Goal: Obtain resource: Obtain resource

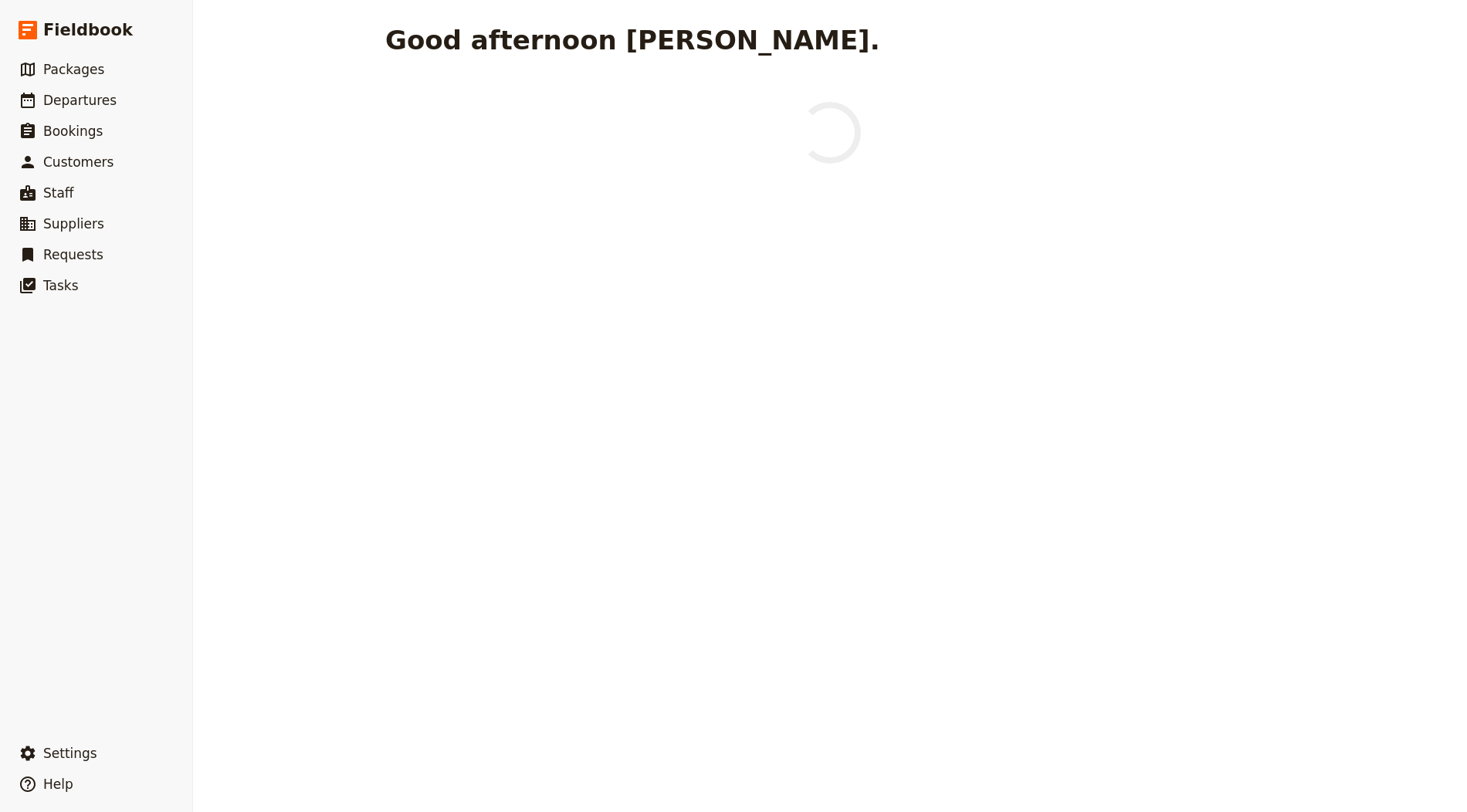
click at [125, 92] on link "​ Departures" at bounding box center [96, 100] width 192 height 31
select select "CREATED_AT"
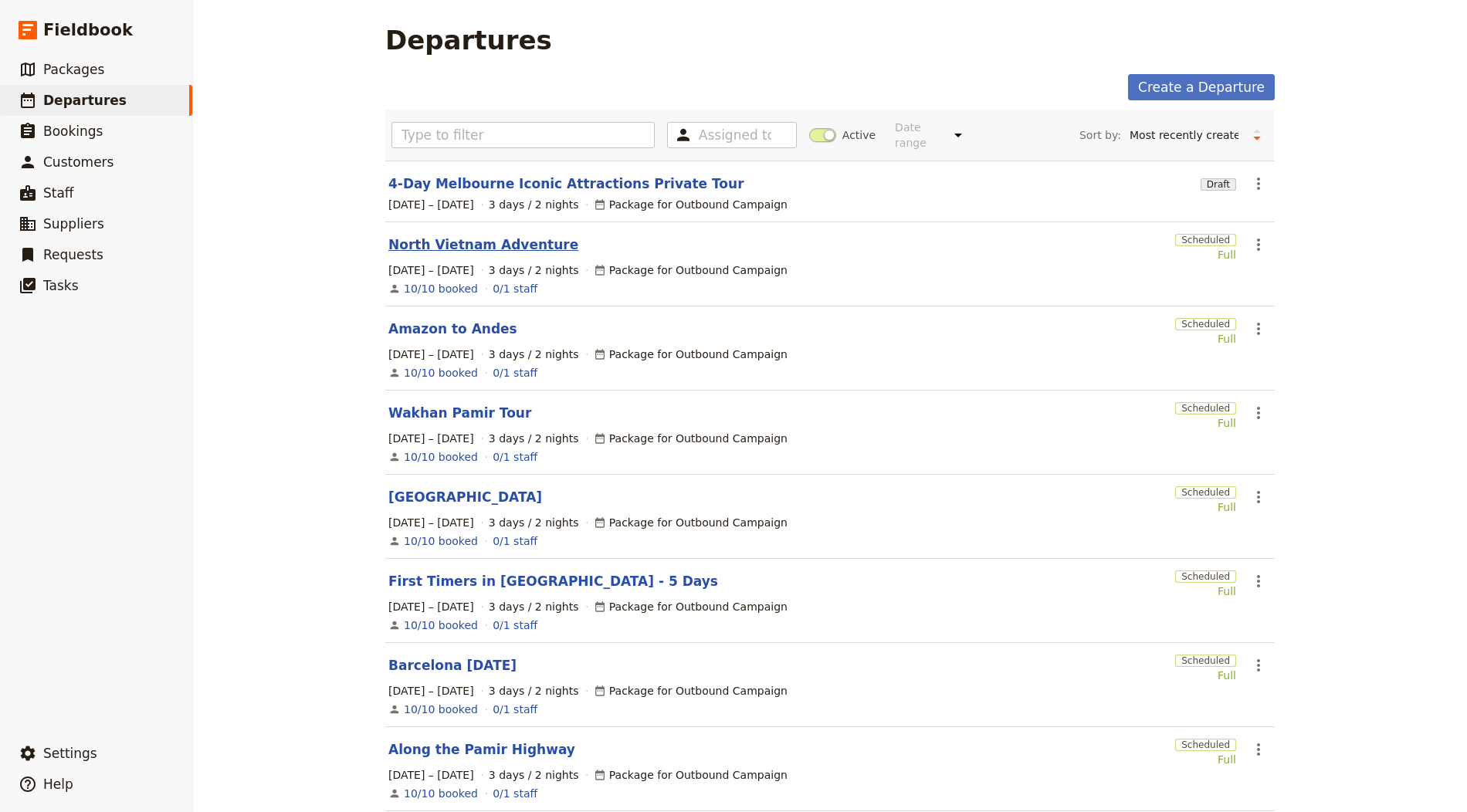
click at [488, 236] on link "North Vietnam Adventure" at bounding box center [483, 244] width 190 height 19
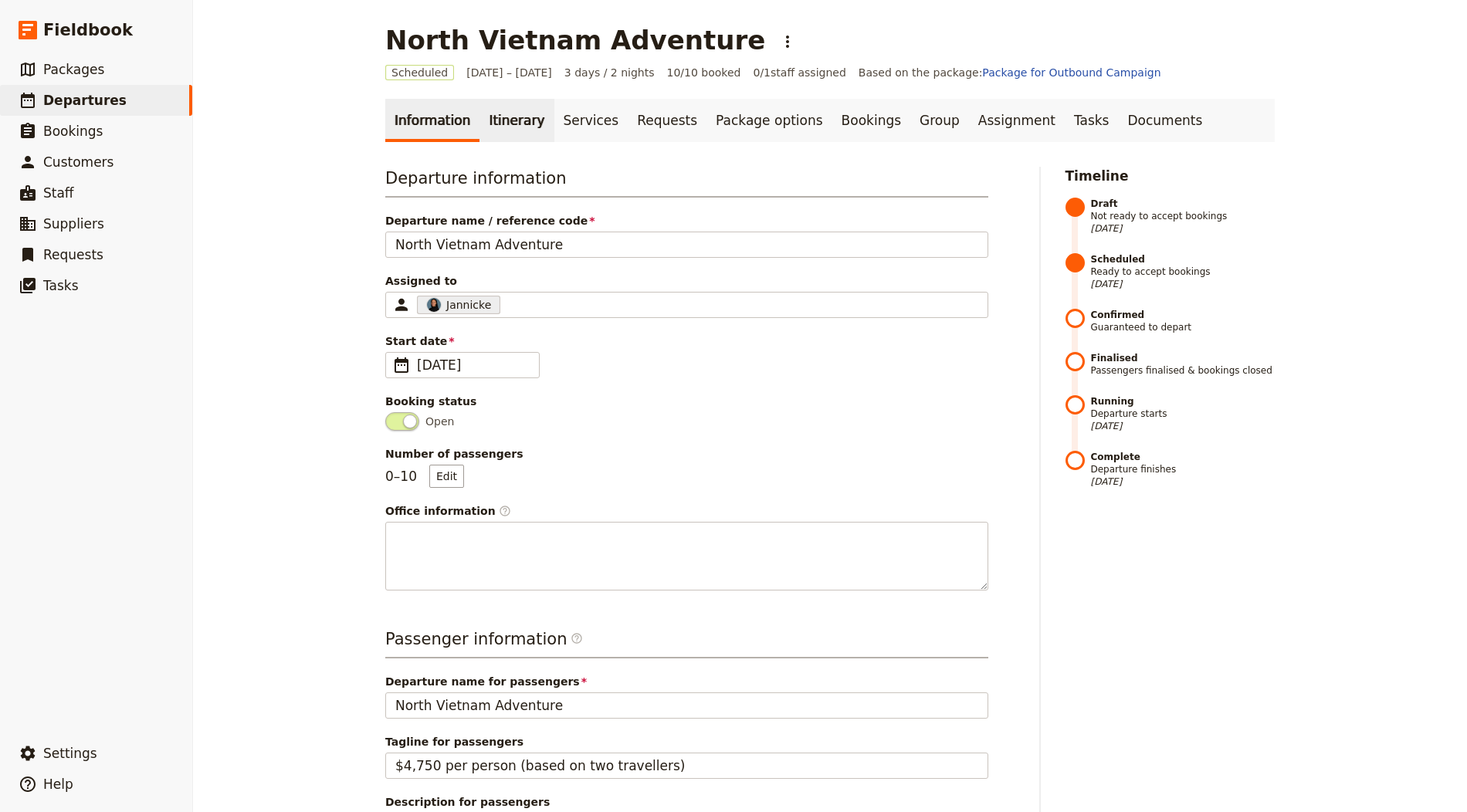
click at [493, 116] on link "Itinerary" at bounding box center [516, 120] width 74 height 43
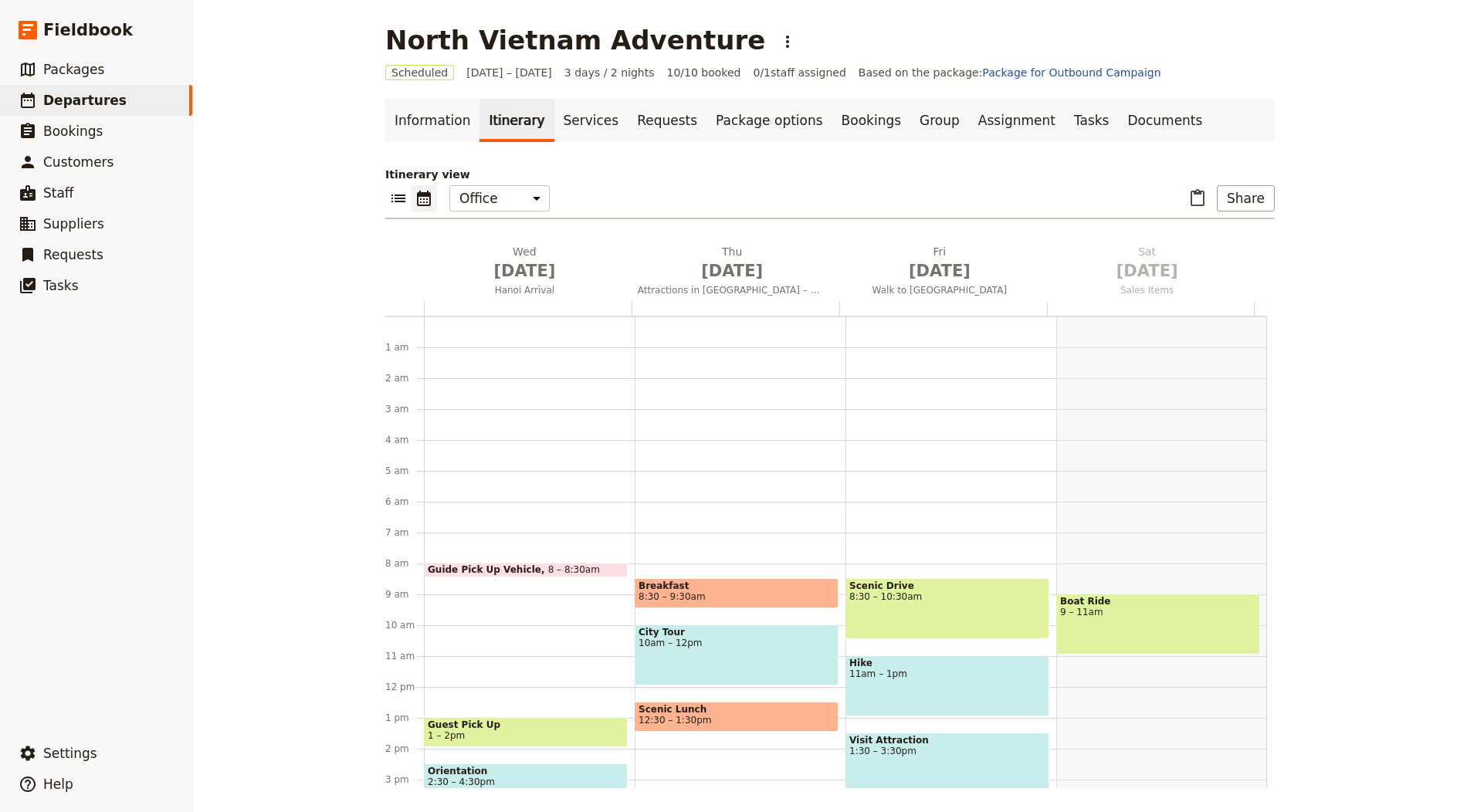
scroll to position [201, 0]
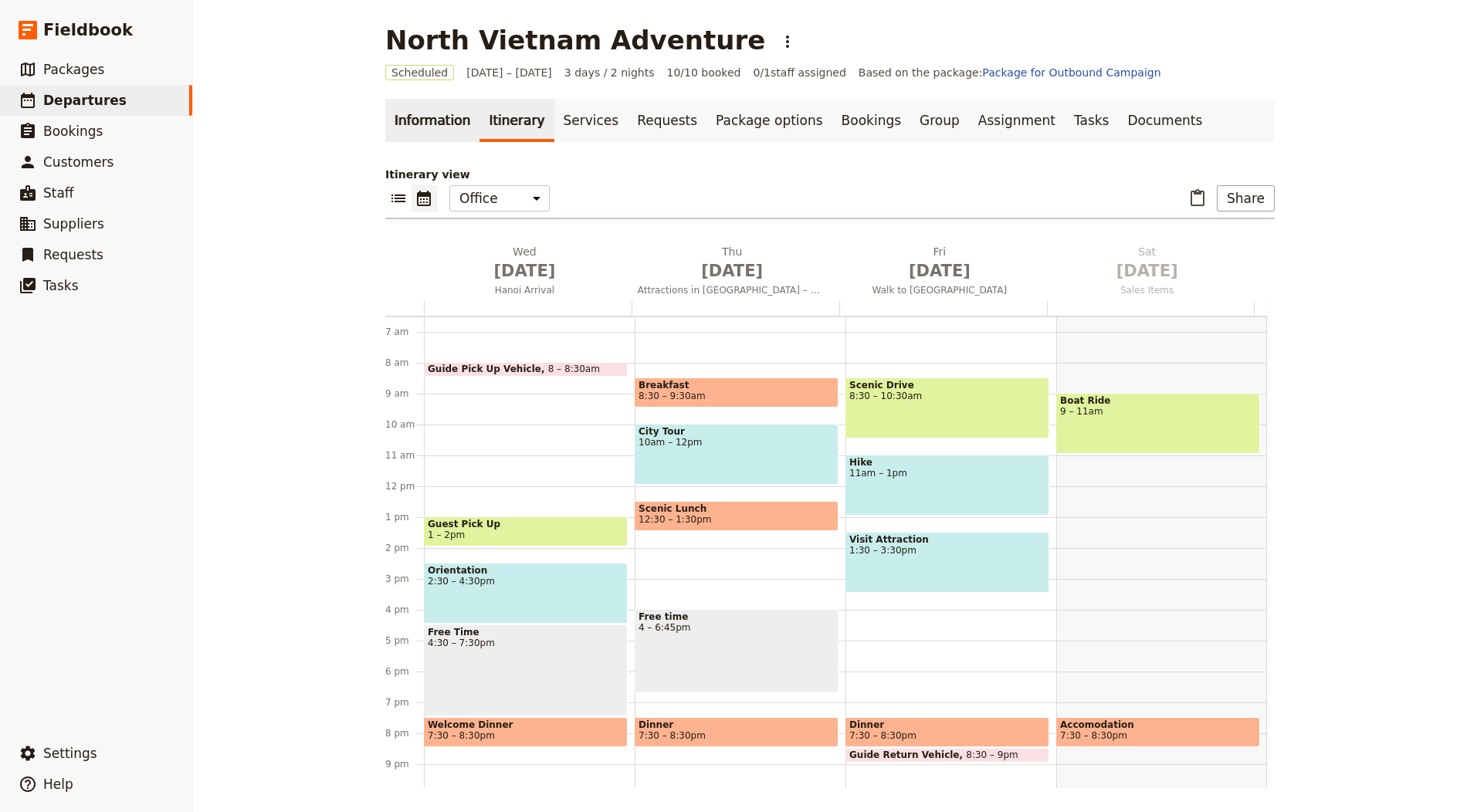
click at [400, 126] on link "Information" at bounding box center [432, 120] width 94 height 43
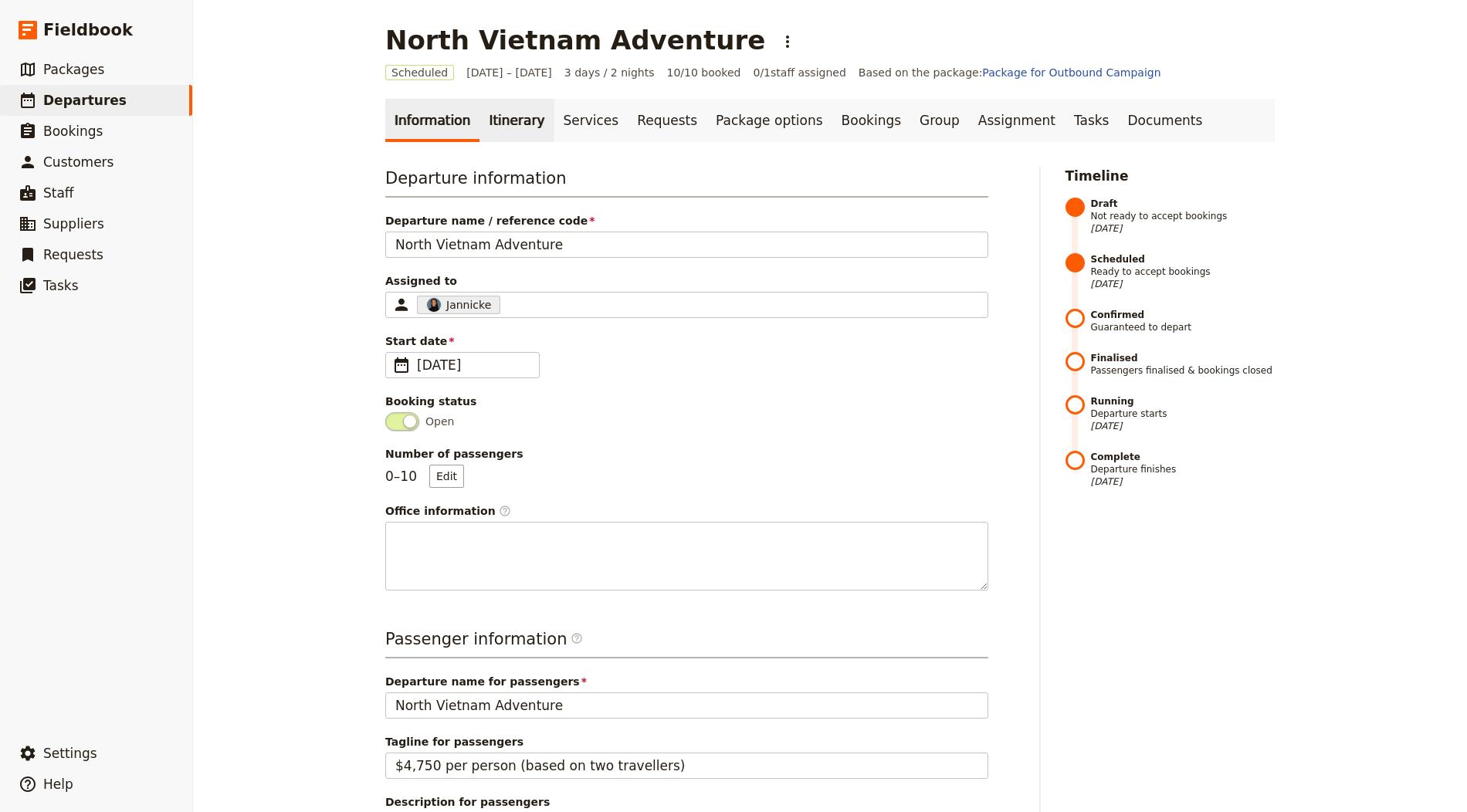
click at [511, 124] on link "Itinerary" at bounding box center [516, 120] width 74 height 43
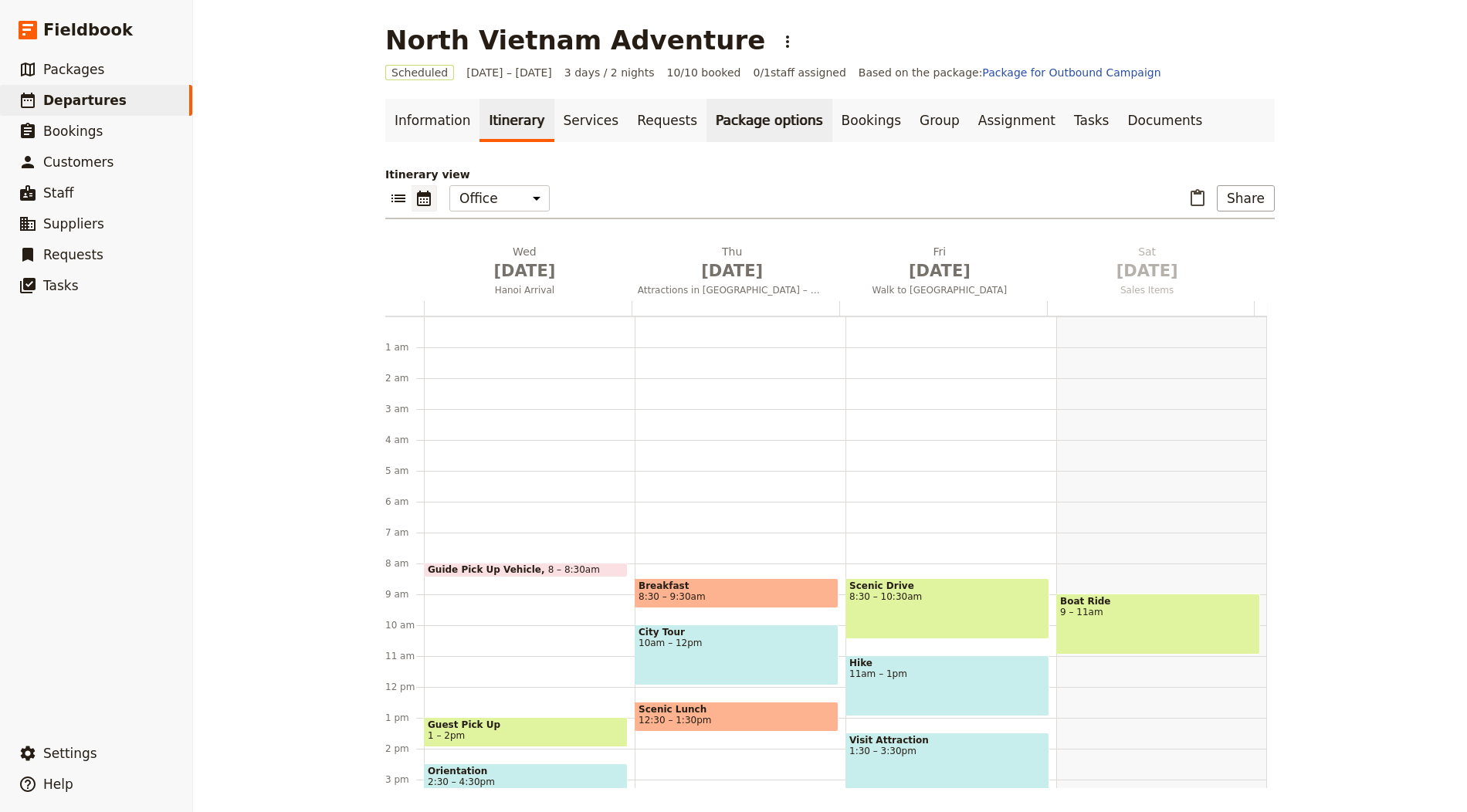
scroll to position [201, 0]
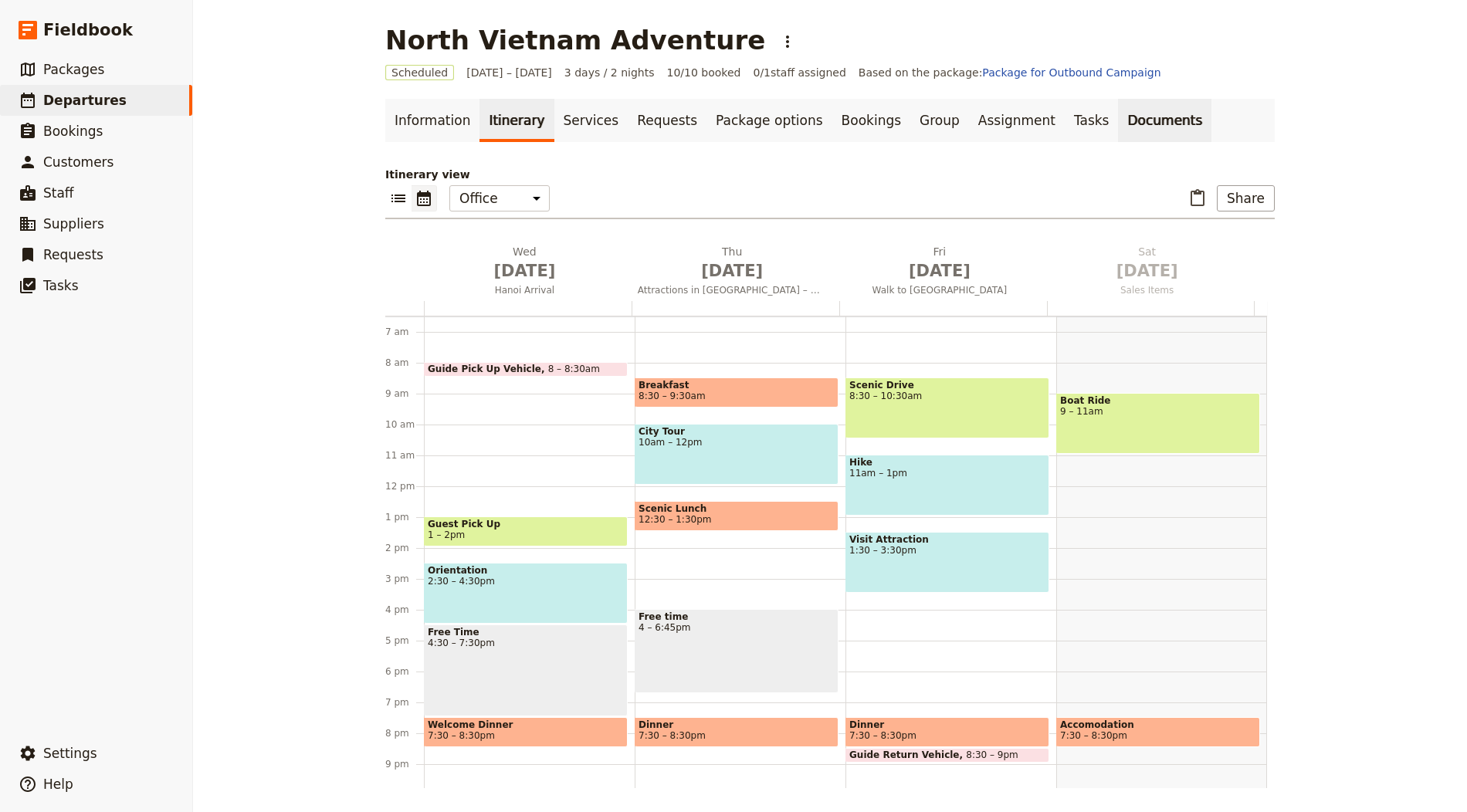
click at [1118, 134] on link "Documents" at bounding box center [1164, 120] width 93 height 43
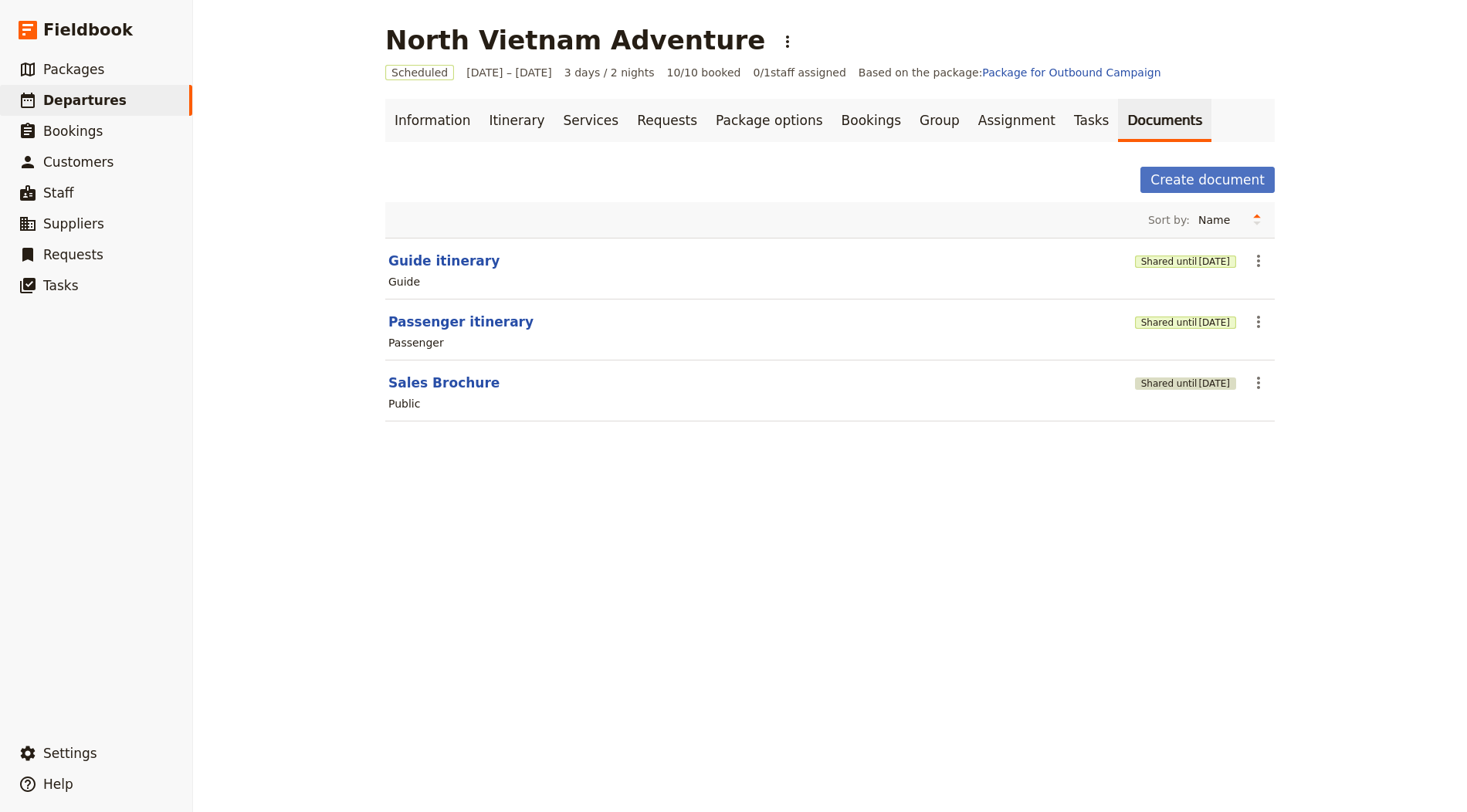
click at [1159, 381] on button "Shared until [DATE]" at bounding box center [1185, 383] width 101 height 12
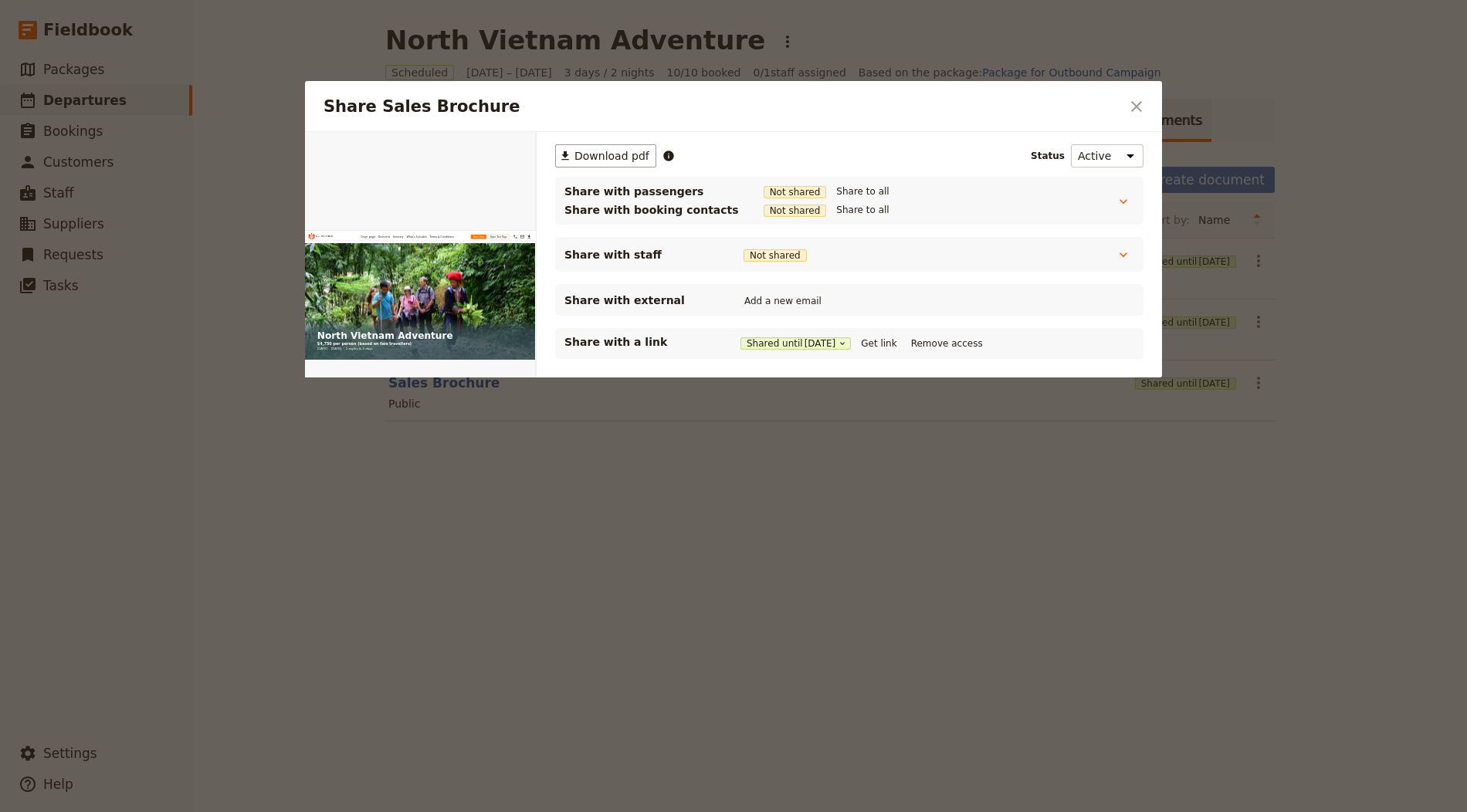
click at [868, 337] on div "Shared until [DATE] Get link Remove access" at bounding box center [863, 343] width 246 height 17
click at [883, 337] on button "Get link" at bounding box center [878, 343] width 43 height 17
